Goal: Transaction & Acquisition: Book appointment/travel/reservation

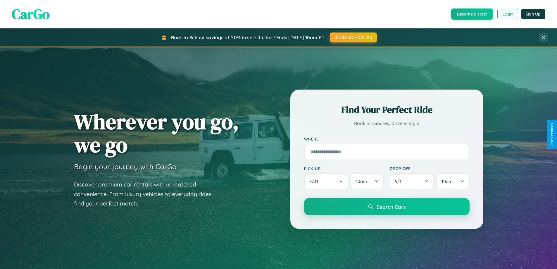
click at [508, 14] on button "Login" at bounding box center [508, 14] width 21 height 11
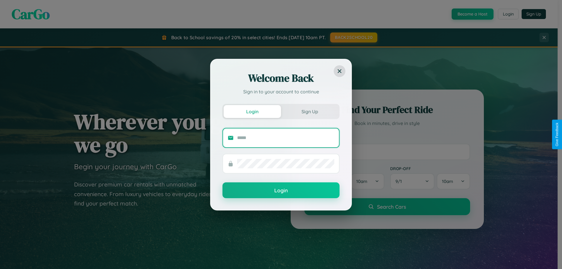
click at [286, 138] on input "text" at bounding box center [285, 137] width 97 height 9
type input "**********"
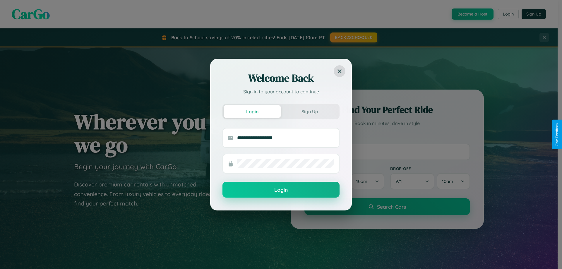
click at [281, 190] on button "Login" at bounding box center [280, 190] width 117 height 16
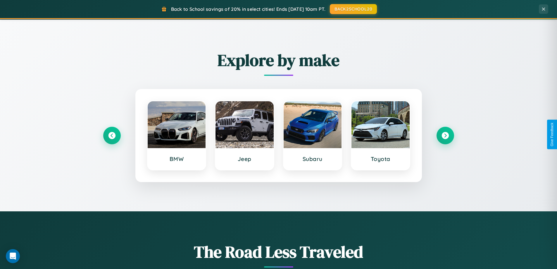
scroll to position [252, 0]
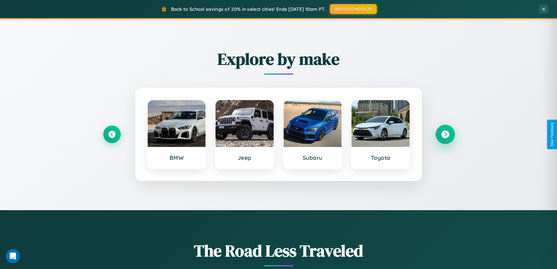
click at [445, 134] on icon at bounding box center [446, 135] width 8 height 8
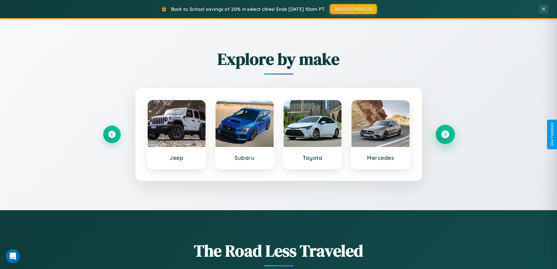
click at [445, 134] on icon at bounding box center [446, 135] width 8 height 8
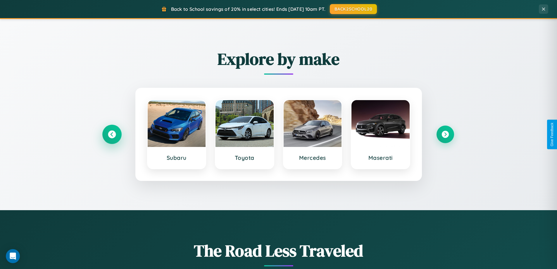
click at [112, 134] on icon at bounding box center [112, 135] width 8 height 8
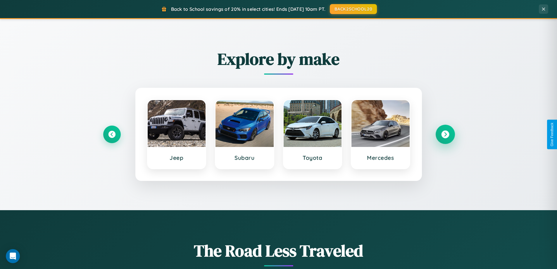
click at [445, 134] on icon at bounding box center [446, 135] width 8 height 8
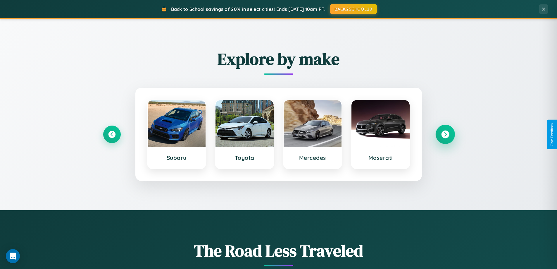
click at [445, 134] on icon at bounding box center [446, 135] width 8 height 8
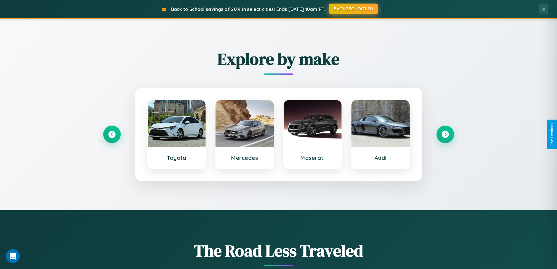
click at [353, 9] on button "BACK2SCHOOL20" at bounding box center [353, 9] width 49 height 11
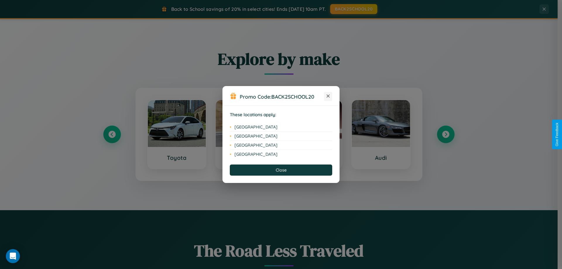
click at [328, 96] on icon at bounding box center [328, 96] width 3 height 3
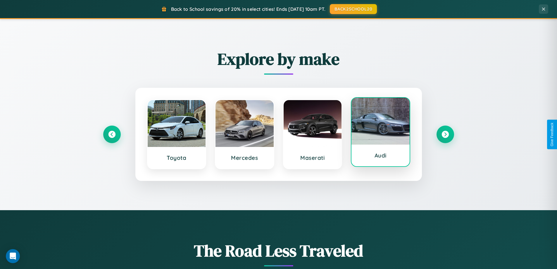
click at [381, 133] on div at bounding box center [381, 121] width 58 height 47
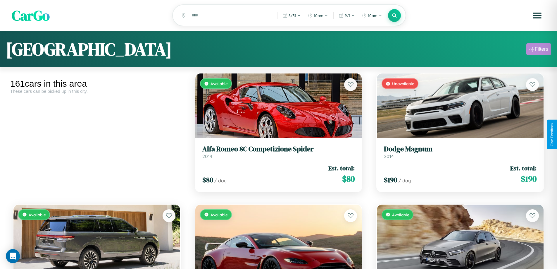
click at [539, 50] on div "Filters" at bounding box center [541, 49] width 13 height 6
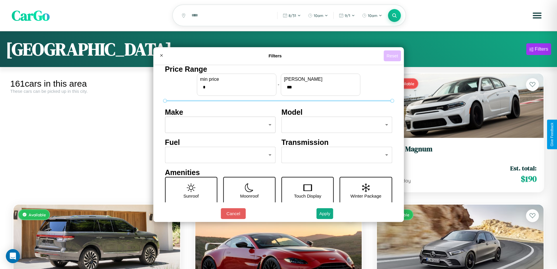
click at [393, 56] on button "Reset" at bounding box center [392, 55] width 17 height 11
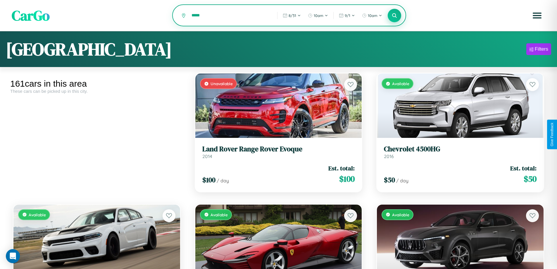
type input "*****"
click at [395, 16] on icon at bounding box center [395, 16] width 6 height 6
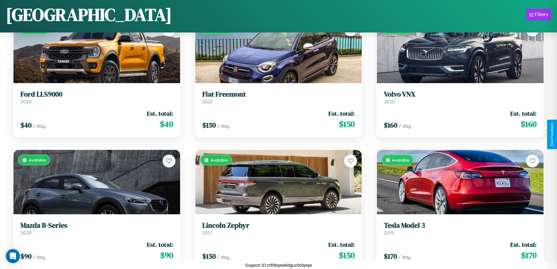
scroll to position [5586, 0]
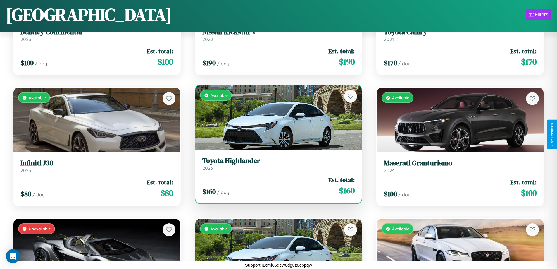
click at [276, 164] on h3 "Toyota Highlander" at bounding box center [279, 161] width 153 height 8
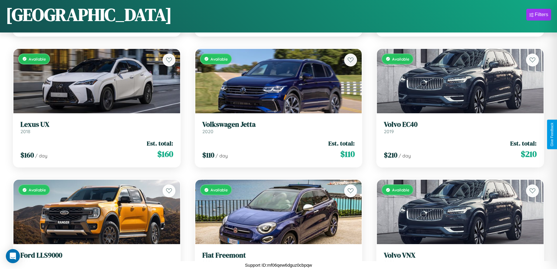
scroll to position [2048, 0]
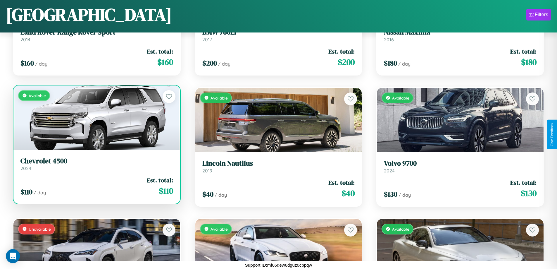
click at [96, 164] on h3 "Chevrolet 4500" at bounding box center [96, 161] width 153 height 8
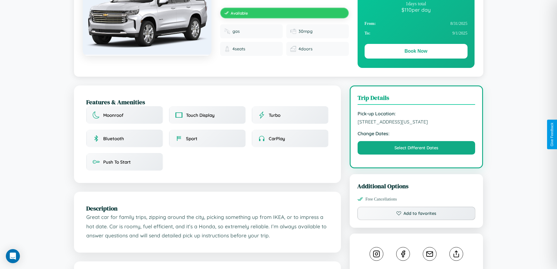
scroll to position [165, 0]
